Goal: Task Accomplishment & Management: Manage account settings

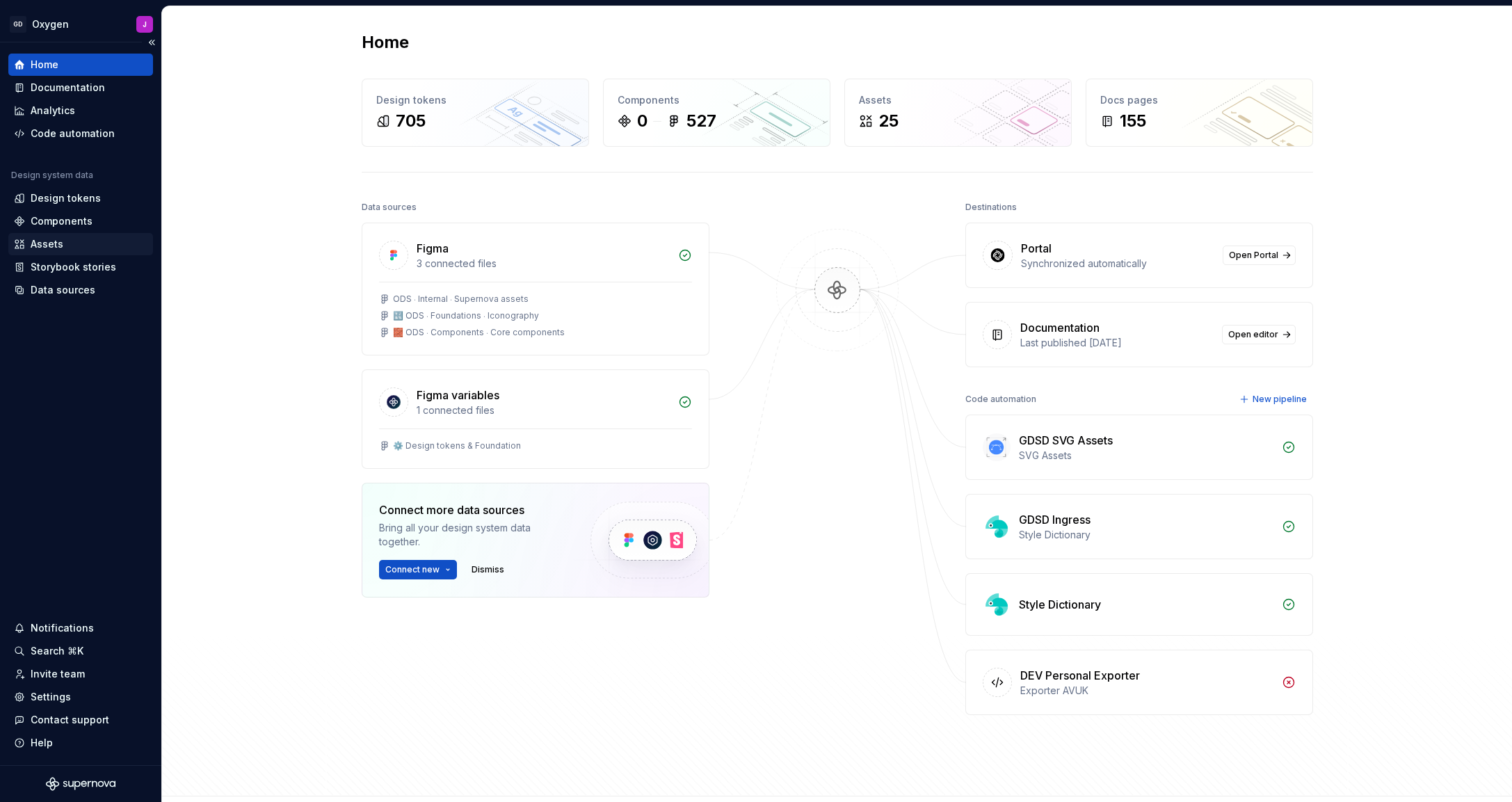
click at [61, 248] on div "Assets" at bounding box center [47, 244] width 33 height 14
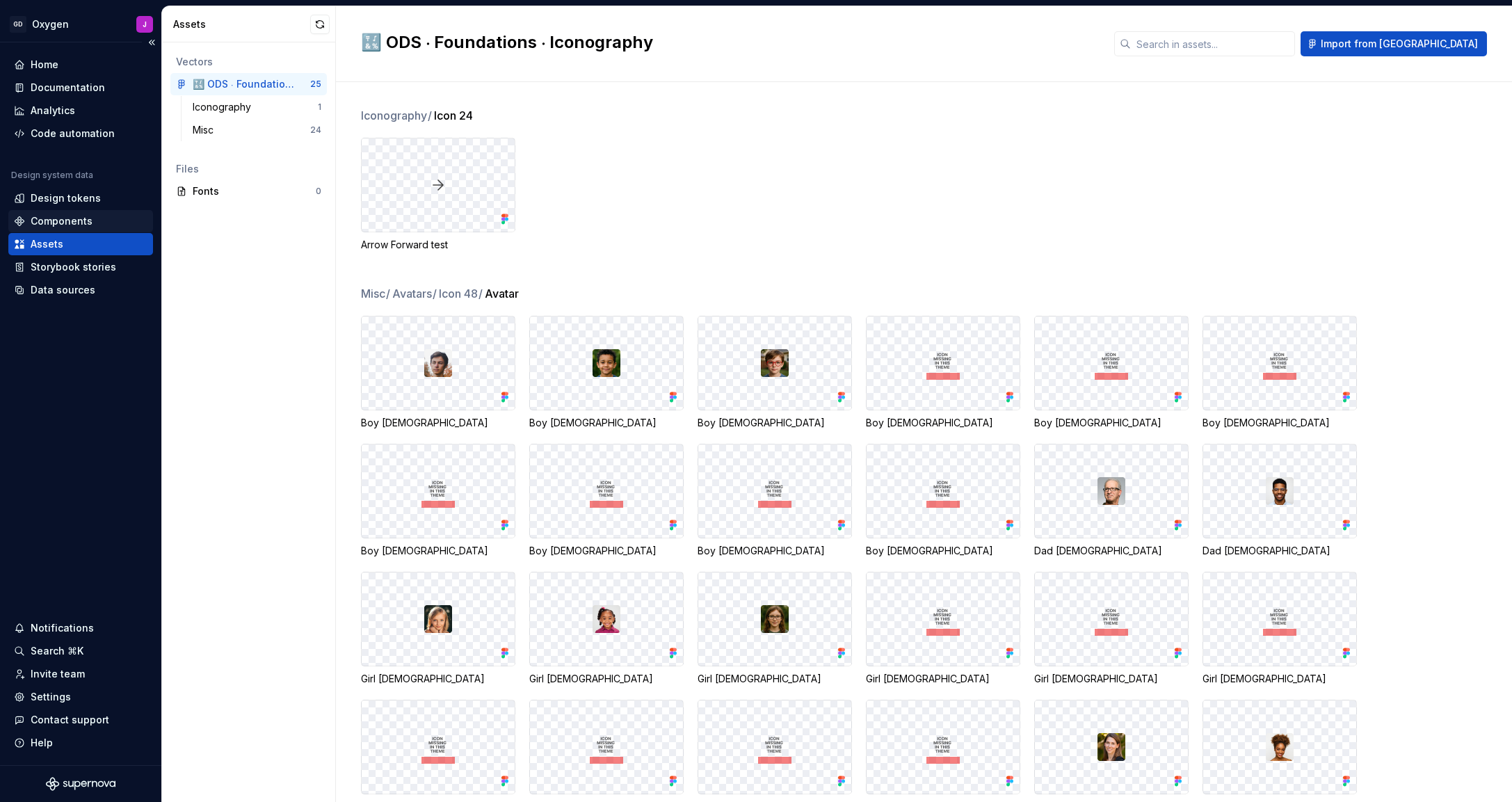
click at [65, 217] on div "Components" at bounding box center [61, 221] width 62 height 14
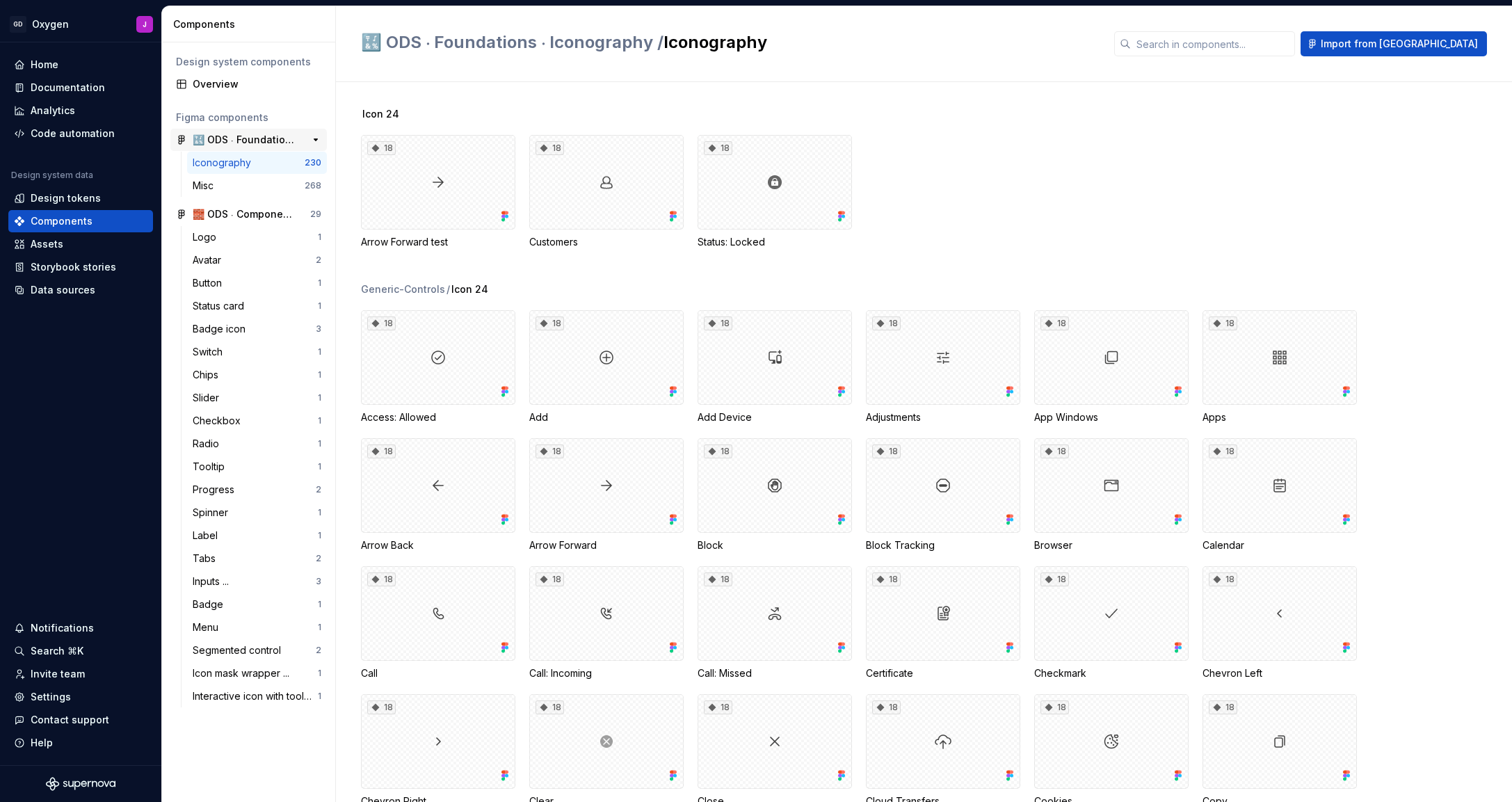
click at [229, 139] on div "🔣 ODS ⸱ Foundations ⸱ Iconography" at bounding box center [245, 139] width 104 height 14
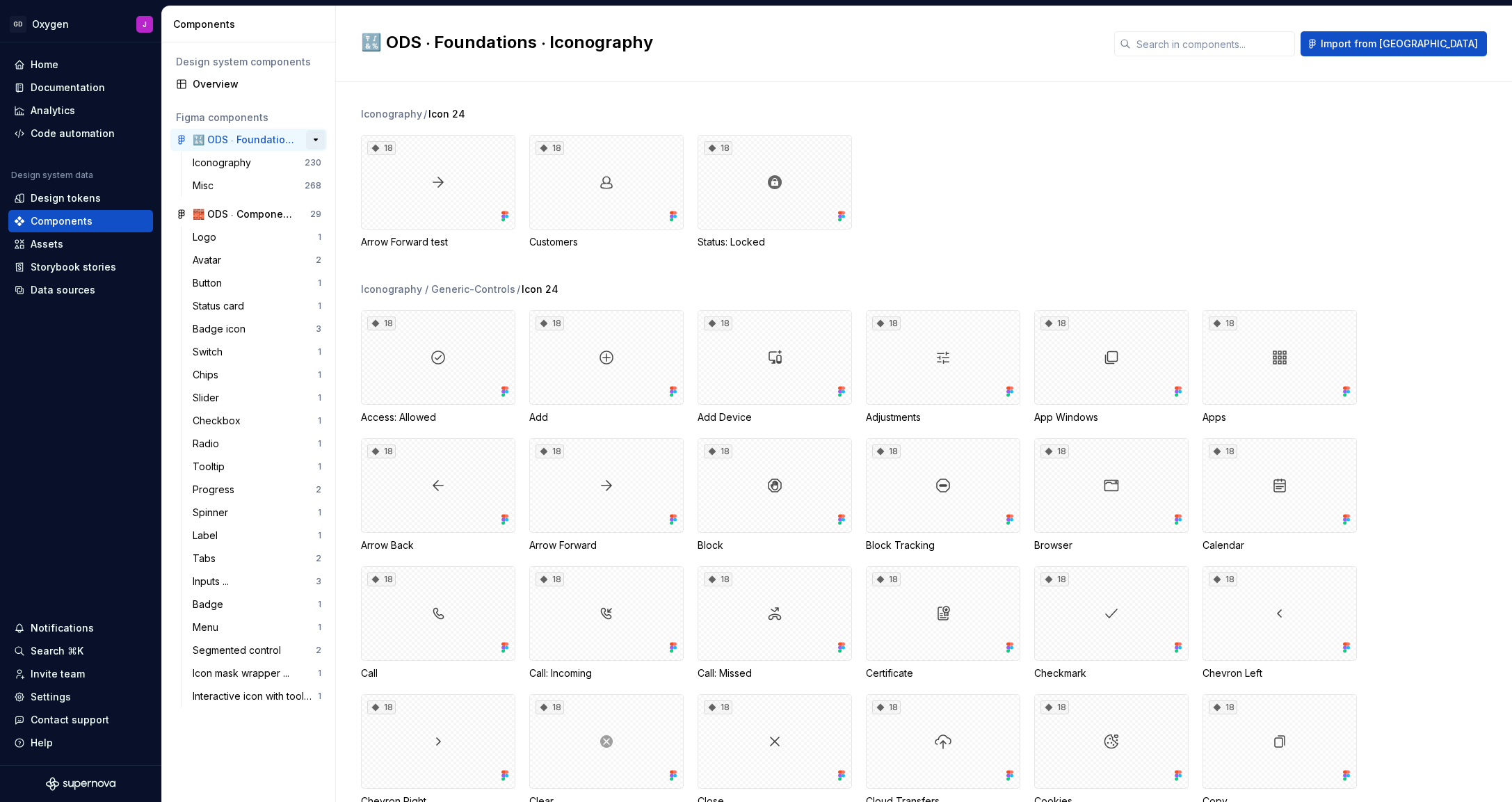
click at [314, 135] on button "button" at bounding box center [315, 139] width 20 height 20
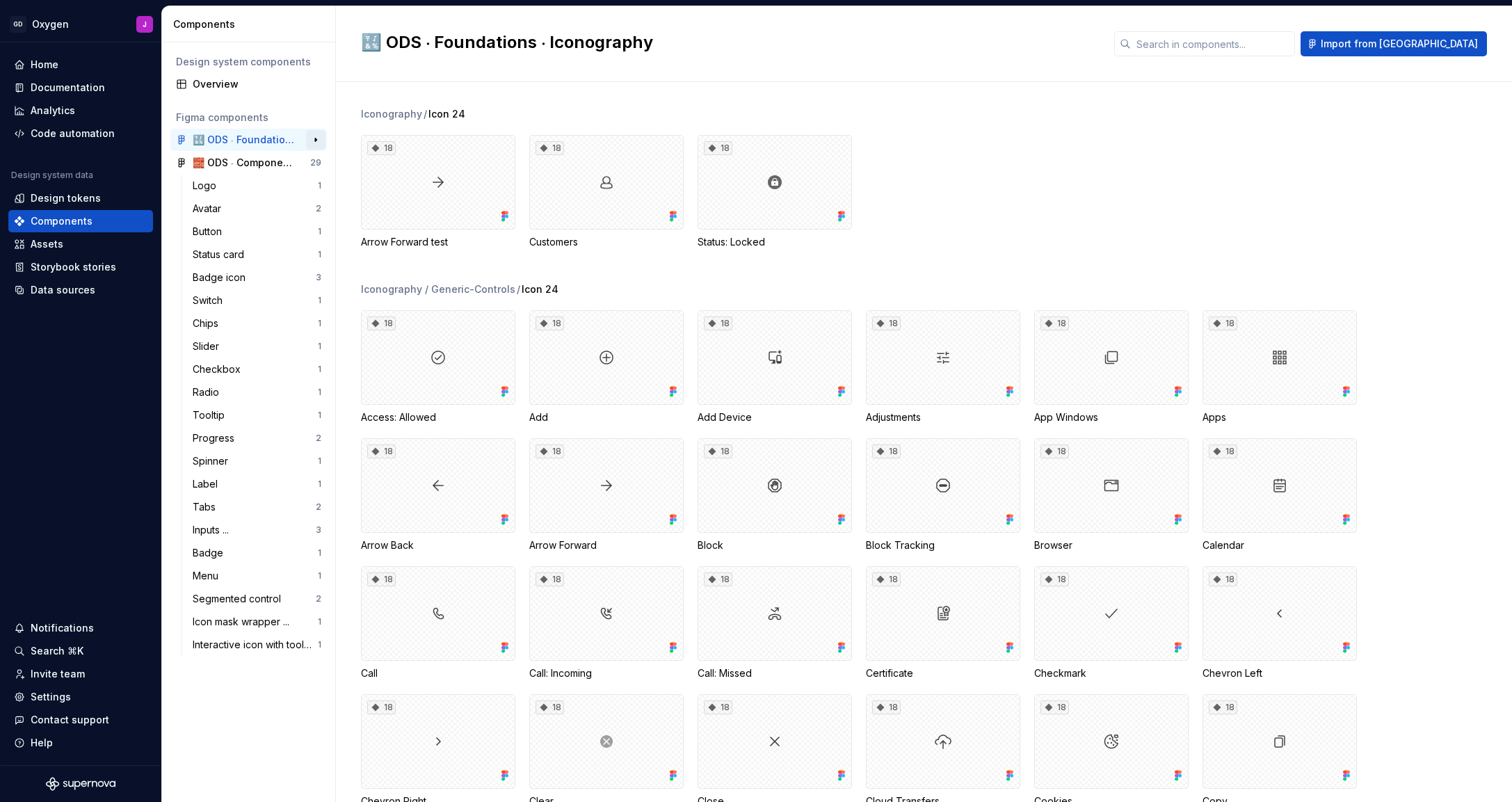
click at [314, 135] on button "button" at bounding box center [315, 139] width 20 height 20
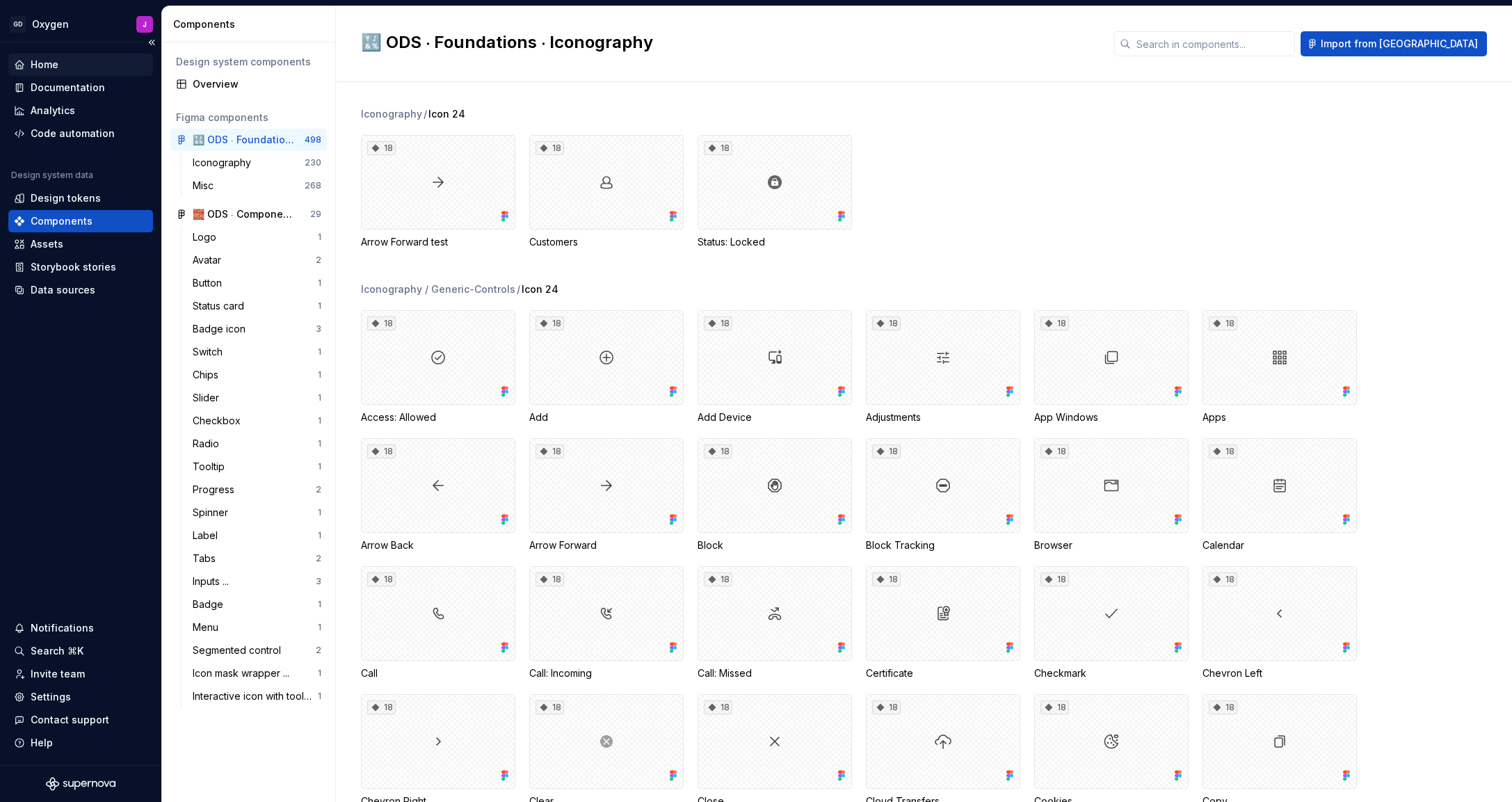
click at [48, 74] on div "Home" at bounding box center [81, 64] width 144 height 22
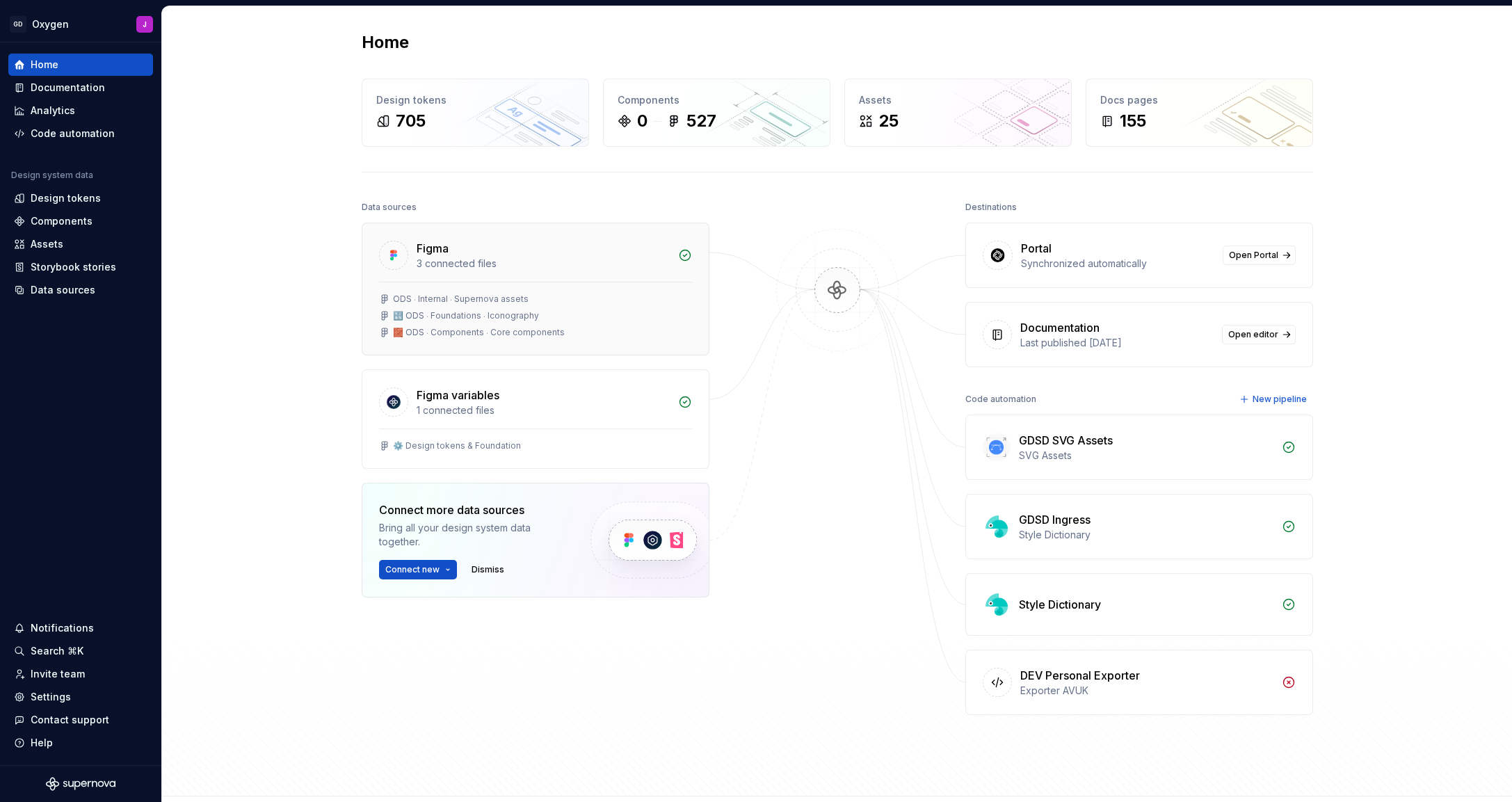
click at [521, 320] on div "🔣 ODS ⸱ Foundations ⸱ Iconography" at bounding box center [466, 315] width 146 height 11
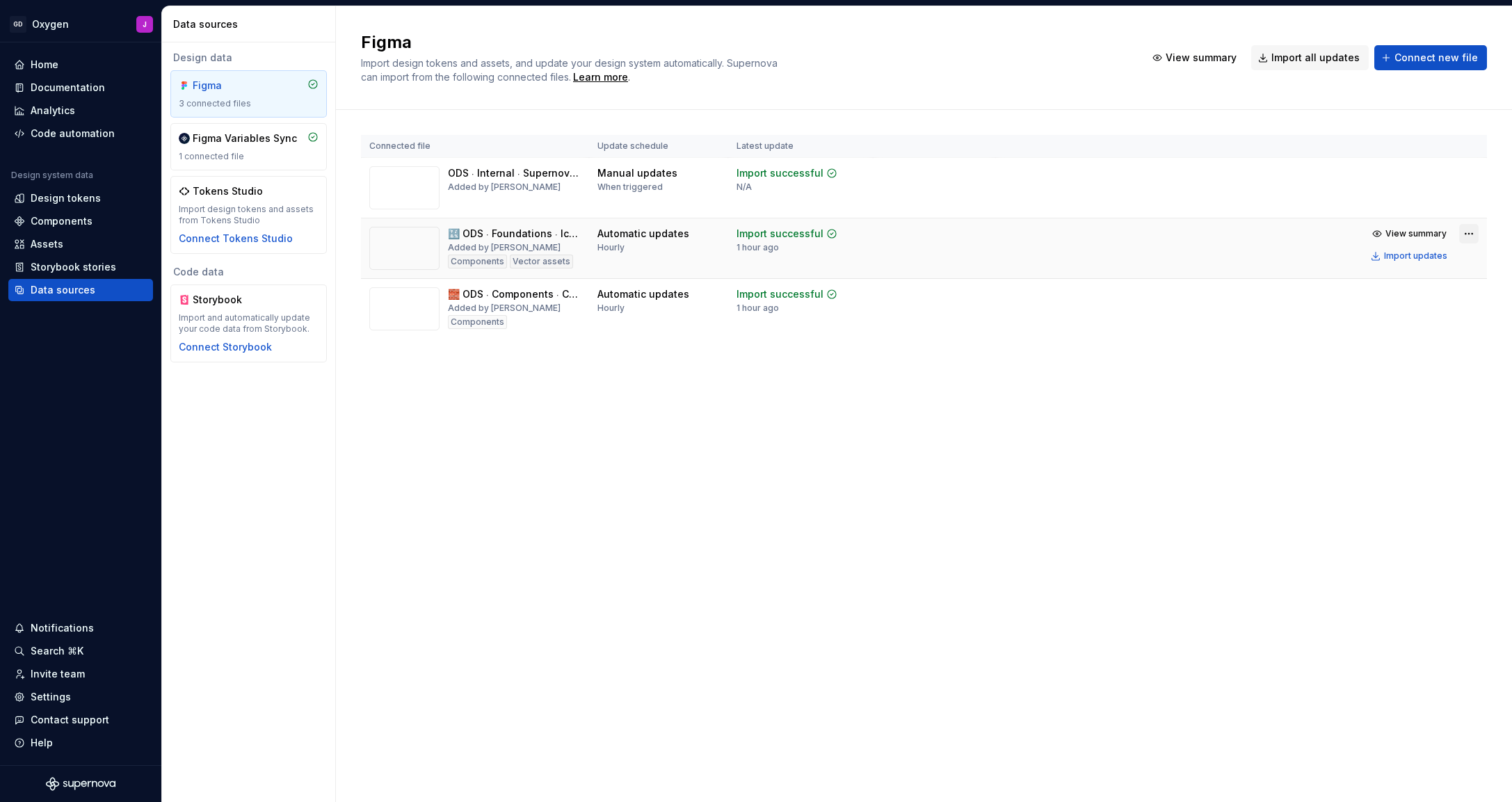
click at [1469, 232] on html "GD Oxygen J Home Documentation Analytics Code automation Design system data Des…" at bounding box center [756, 401] width 1512 height 802
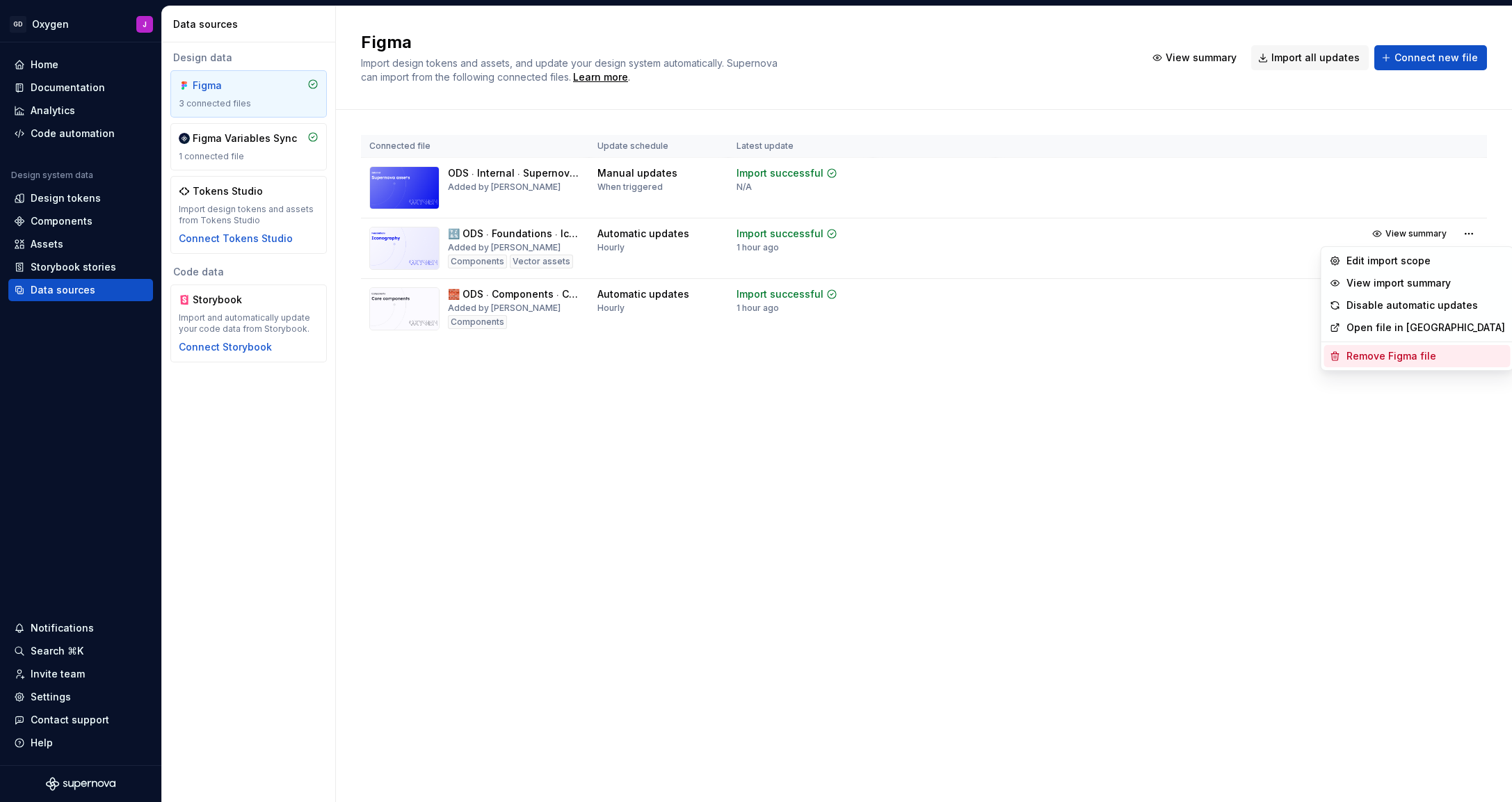
click at [1389, 356] on div "Remove Figma file" at bounding box center [1425, 356] width 159 height 14
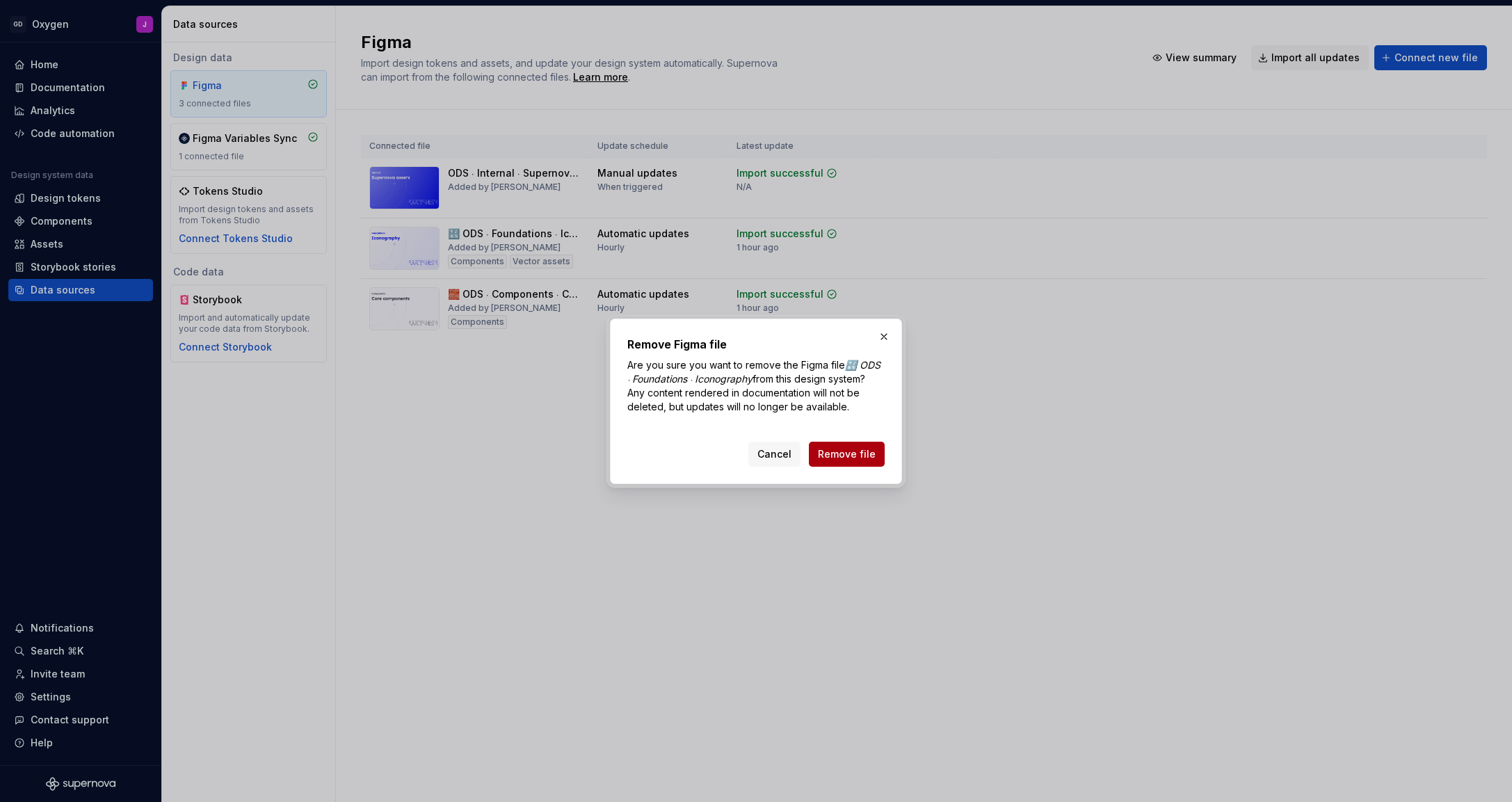
click at [868, 456] on span "Remove file" at bounding box center [847, 454] width 58 height 14
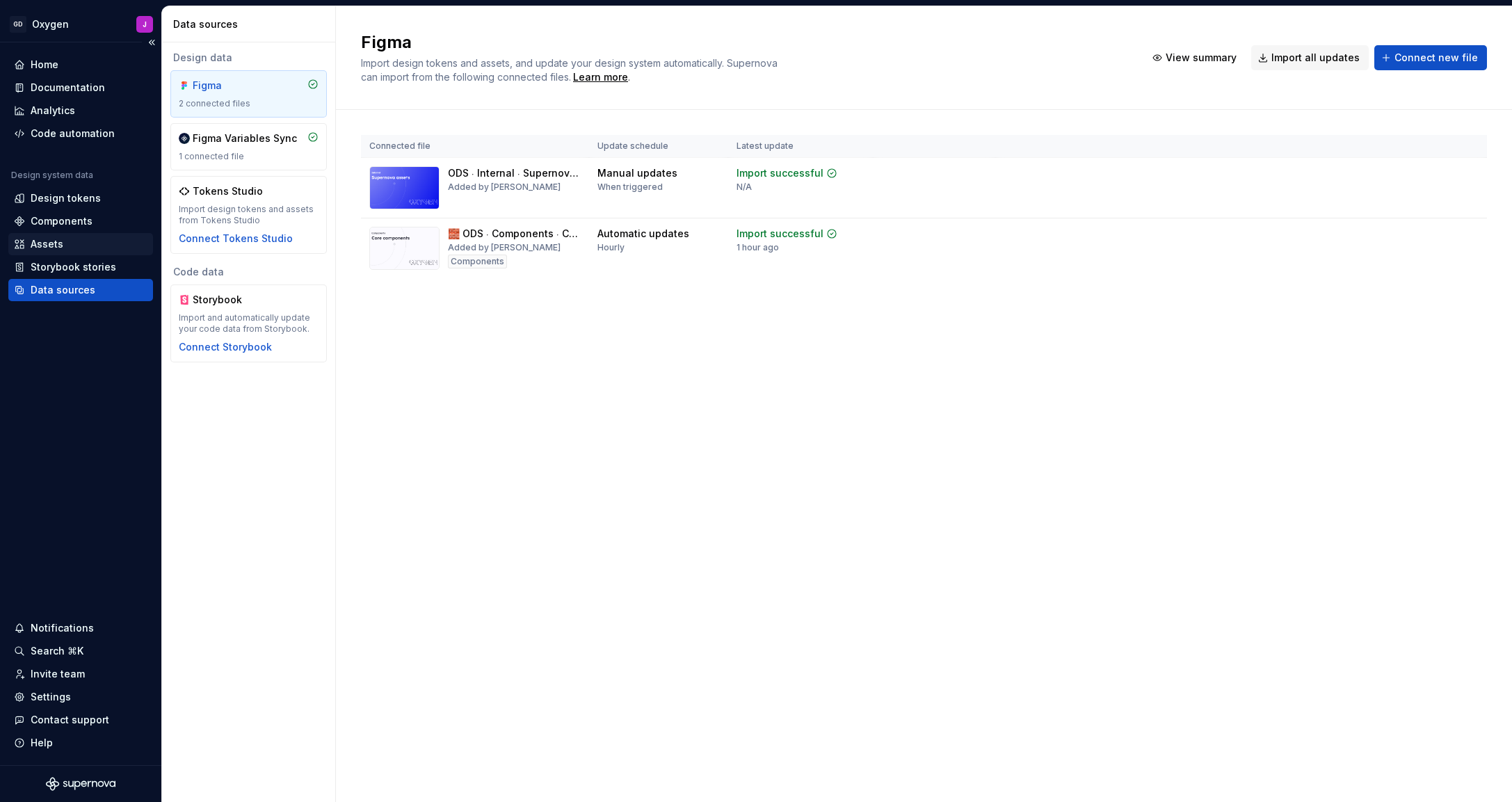
click at [48, 240] on div "Assets" at bounding box center [47, 244] width 33 height 14
